Goal: Task Accomplishment & Management: Manage account settings

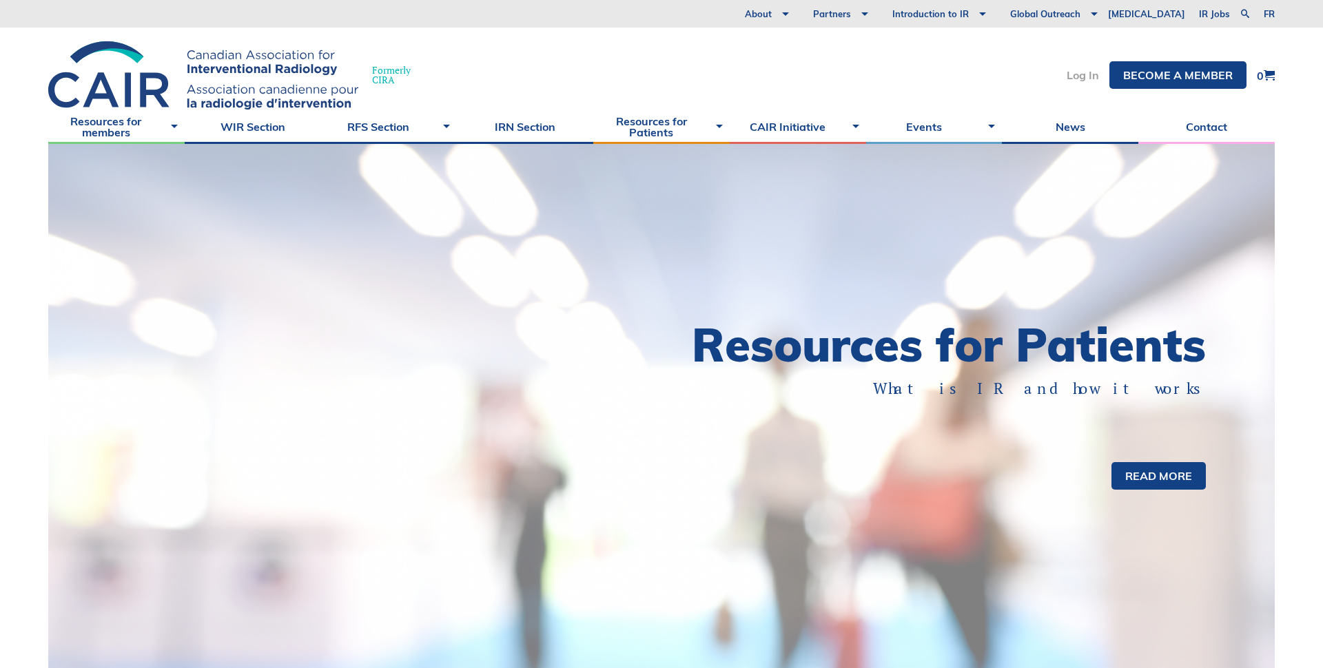
click at [1074, 74] on link "Log In" at bounding box center [1083, 75] width 32 height 11
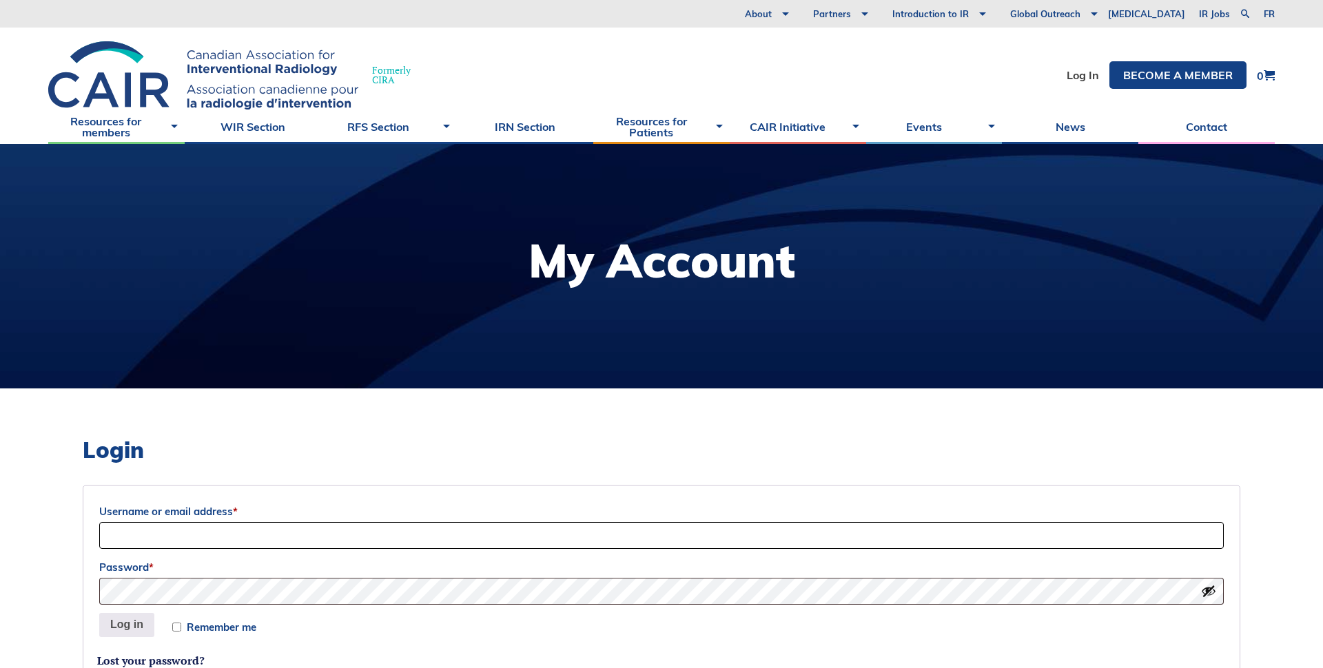
type input "Sociation-Dev"
click at [34, 526] on body "About Vision and Mission Board of Directors Annual Reports Financial Statements…" at bounding box center [661, 334] width 1323 height 668
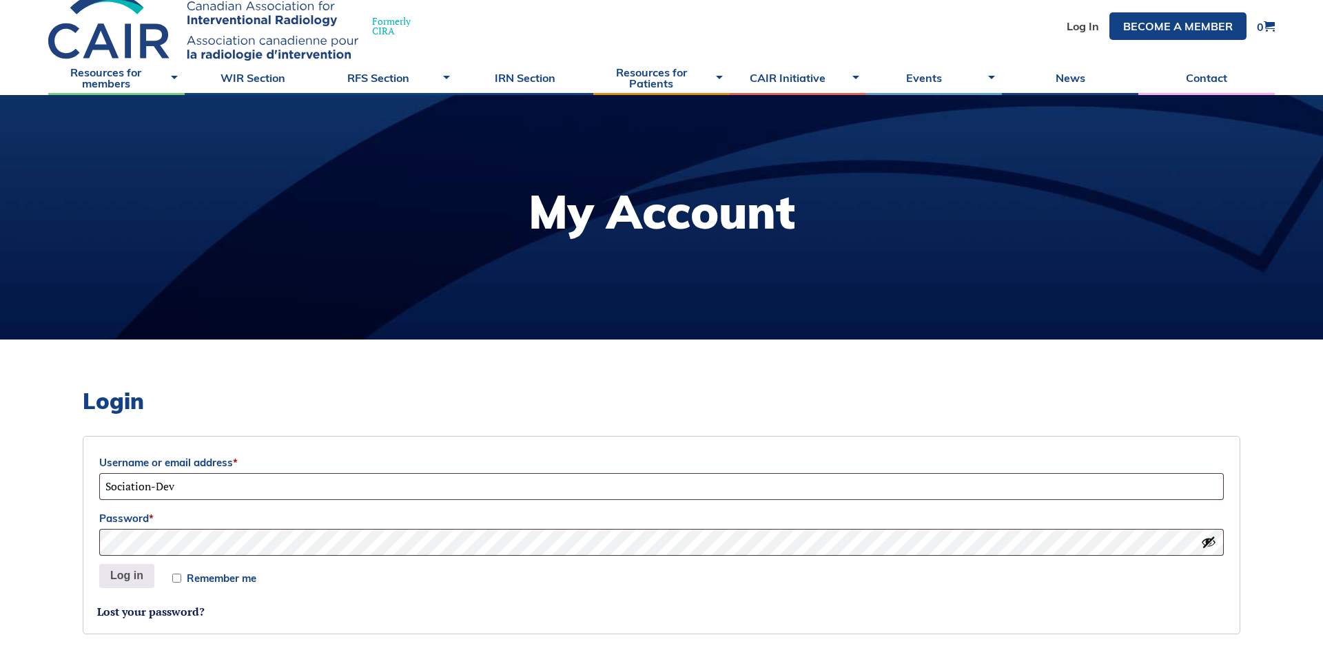
scroll to position [114, 0]
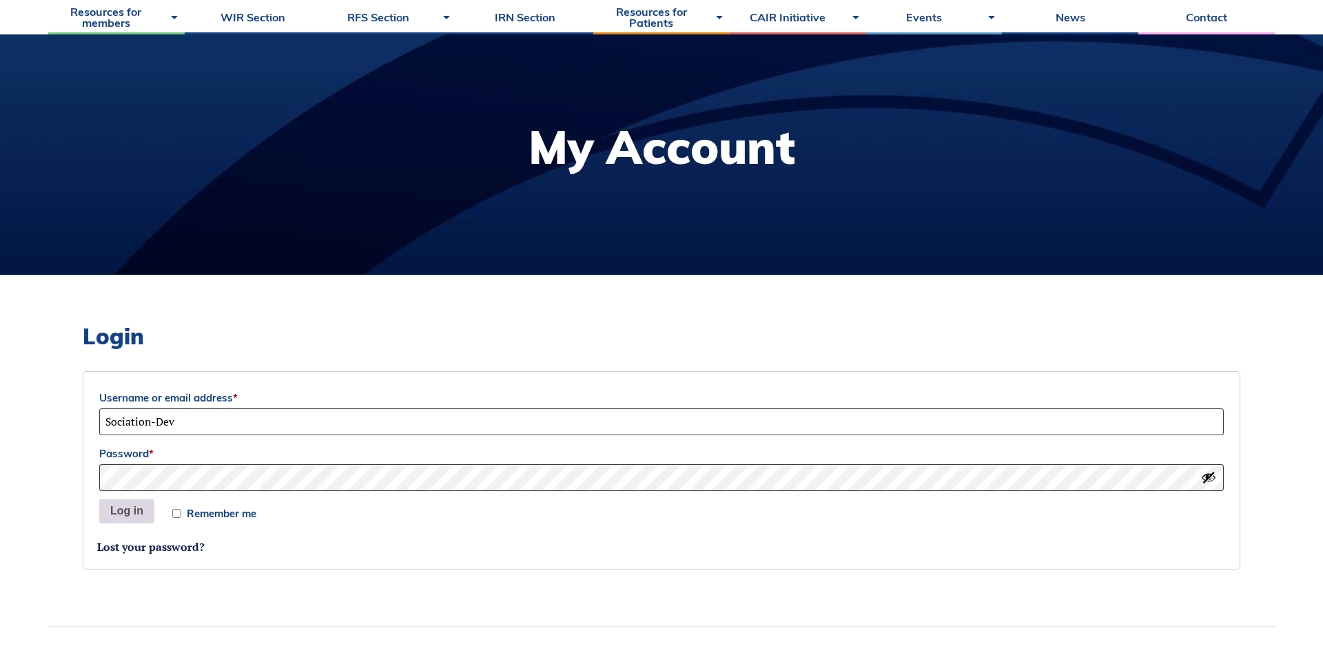
click at [119, 513] on button "Log in" at bounding box center [126, 512] width 55 height 25
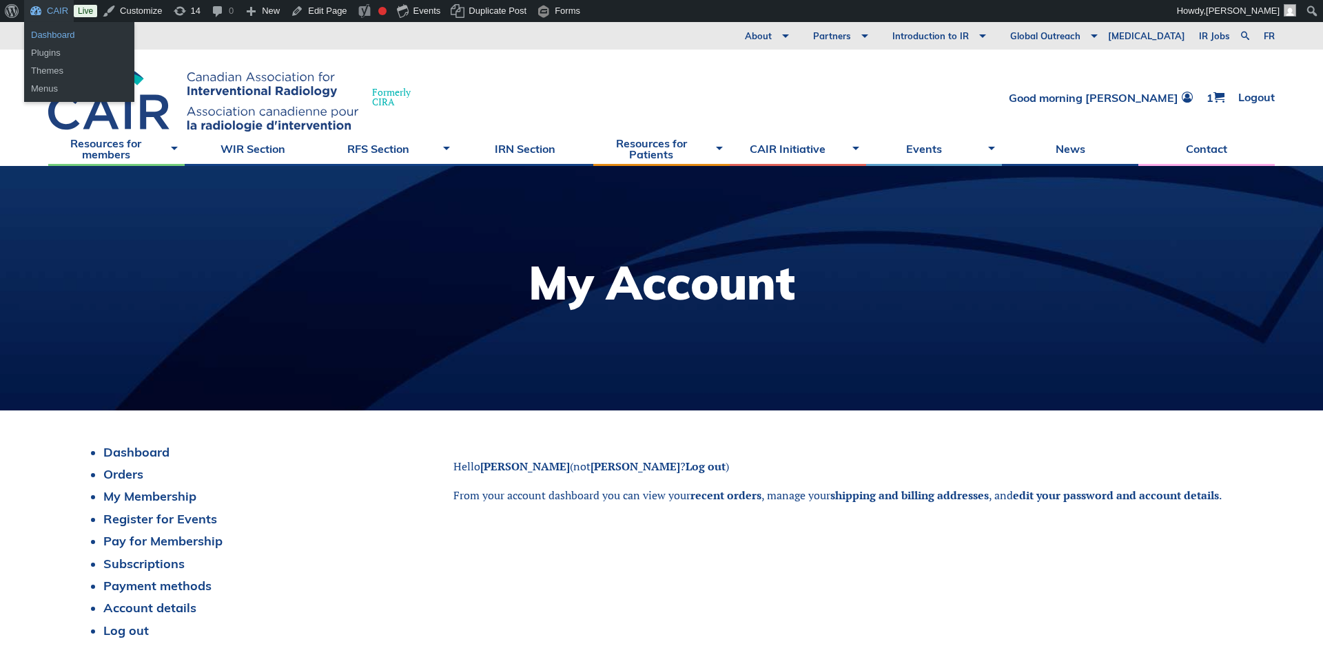
click at [45, 37] on link "Dashboard" at bounding box center [79, 35] width 110 height 18
